Goal: Task Accomplishment & Management: Manage account settings

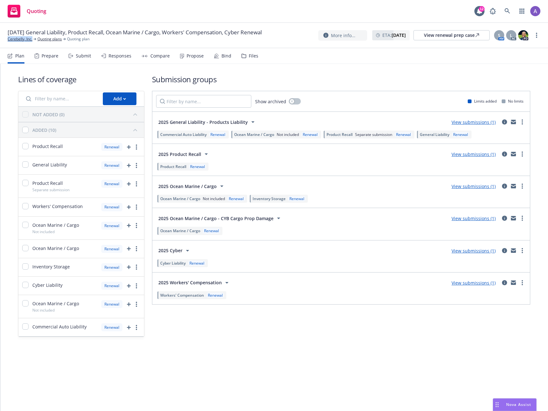
click at [42, 56] on div "Prepare" at bounding box center [50, 55] width 17 height 5
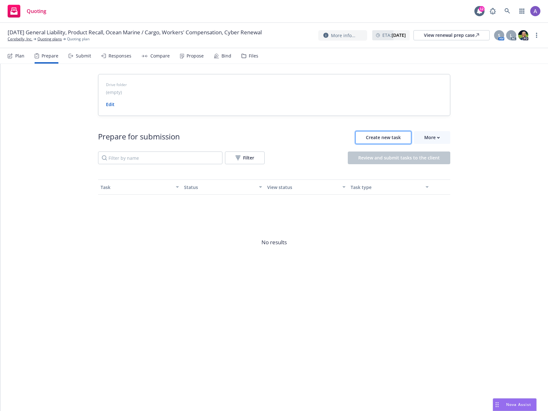
click at [399, 139] on span "Create new task" at bounding box center [383, 137] width 35 height 6
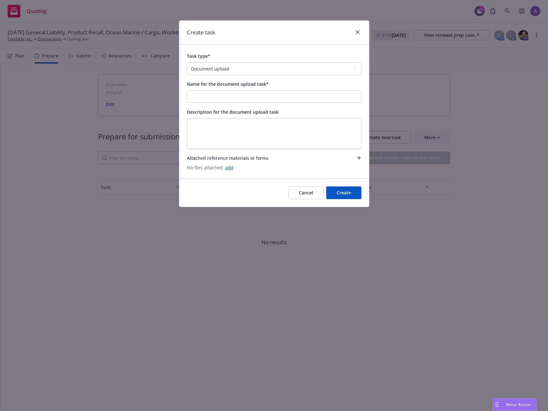
click at [308, 195] on button "Cancel" at bounding box center [305, 192] width 35 height 13
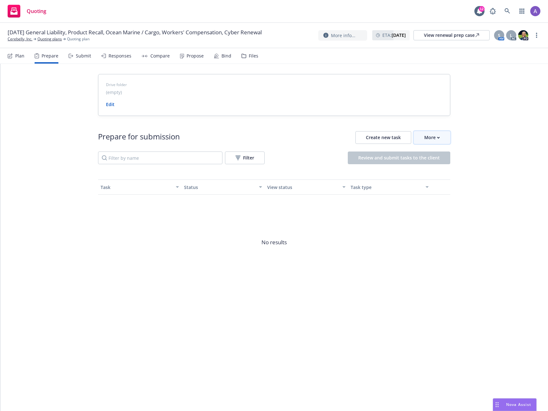
click at [429, 138] on div "More" at bounding box center [432, 137] width 16 height 12
click at [442, 168] on span "Go to Indio account" at bounding box center [442, 166] width 56 height 6
click at [12, 56] on icon at bounding box center [10, 55] width 5 height 5
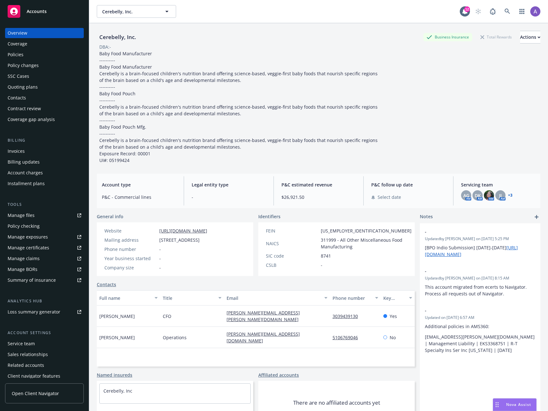
click at [508, 195] on link "+ 3" at bounding box center [510, 195] width 4 height 4
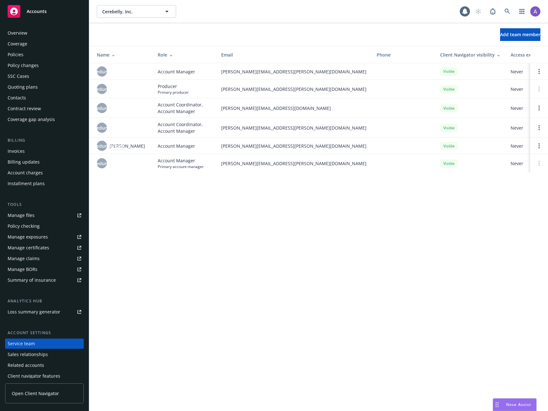
scroll to position [14, 0]
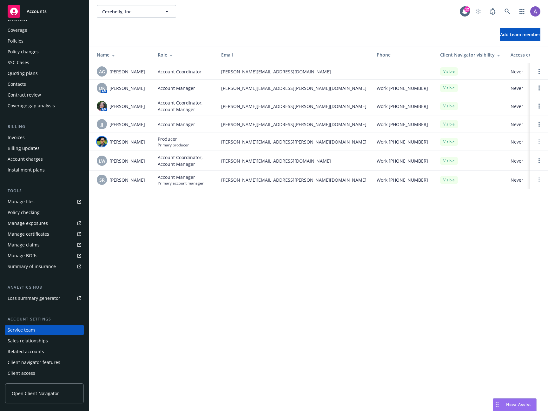
click at [103, 143] on img at bounding box center [102, 141] width 10 height 10
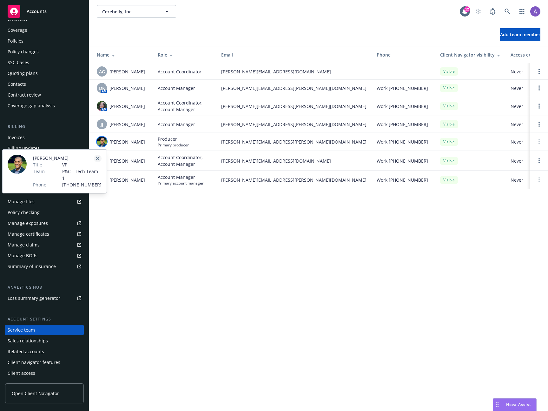
click at [97, 157] on icon "close" at bounding box center [98, 158] width 4 height 4
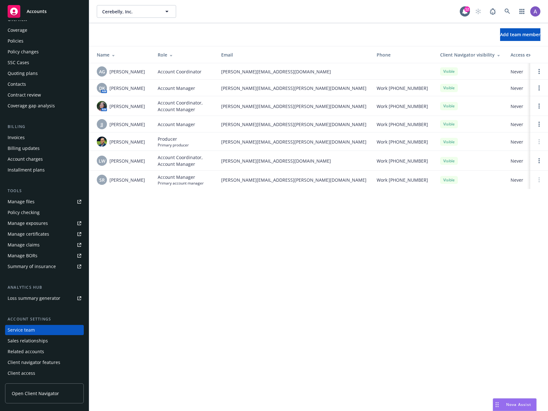
click at [276, 295] on div "Cerebelly, Inc. Cerebelly, Inc. 12 Add team member Name Role Email Phone Client…" at bounding box center [318, 205] width 459 height 411
